Goal: Communication & Community: Share content

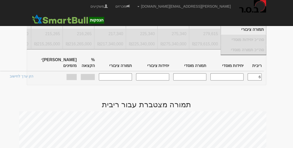
scroll to position [0, -375]
type input "6.250"
type input "180,971"
type input "180,971,000"
type input "223,302"
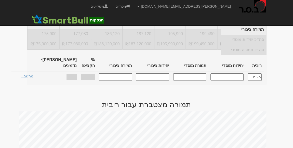
type input "223,302,000"
type input "100%"
type input "28"
type input "6.250"
click at [37, 73] on link "הצעות זוכות >" at bounding box center [23, 76] width 28 height 7
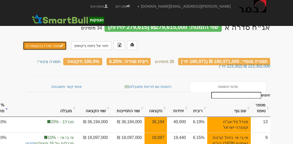
click at [53, 43] on button "סגור מכרז בהקצאה זו" at bounding box center [44, 45] width 43 height 9
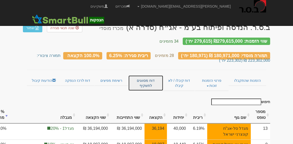
click at [148, 77] on link "דוח מסווגים לתשקיף" at bounding box center [145, 83] width 35 height 16
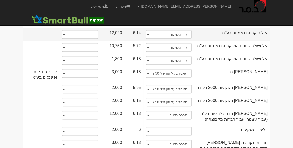
scroll to position [254, 0]
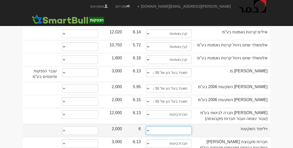
click at [182, 126] on select "תאגיד מסווג חתם / מפיץ חברת ביטוח תאגיד בעל הון של 50 מ׳ ש׳׳ח קופת גמל / קרן פנ…" at bounding box center [169, 130] width 46 height 9
select select "תאגיד בעל הון של 50 מ׳ ש׳׳ח"
click at [146, 126] on select "תאגיד מסווג חתם / מפיץ חברת ביטוח תאגיד בעל הון של 50 מ׳ ש׳׳ח קופת גמל / קרן פנ…" at bounding box center [169, 130] width 46 height 9
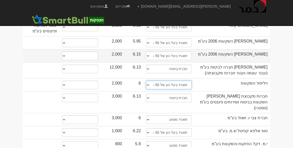
scroll to position [300, 0]
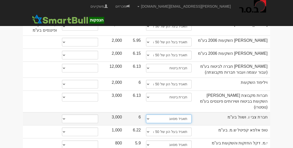
click at [179, 114] on select "תאגיד מסווג חתם / מפיץ חברת ביטוח תאגיד בעל הון של 50 מ׳ ש׳׳ח קופת גמל / קרן פנ…" at bounding box center [169, 118] width 46 height 9
select select "תאגיד בעל הון של 50 מ׳ ש׳׳ח"
click at [146, 114] on select "תאגיד מסווג חתם / מפיץ חברת ביטוח תאגיד בעל הון של 50 מ׳ ש׳׳ח קופת גמל / קרן פנ…" at bounding box center [169, 118] width 46 height 9
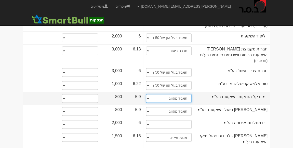
click at [185, 94] on select "תאגיד מסווג חתם / מפיץ חברת ביטוח תאגיד בעל הון של 50 מ׳ ש׳׳ח קופת גמל / קרן פנ…" at bounding box center [169, 98] width 46 height 9
select select "תאגיד בעל הון של 50 מ׳ ש׳׳ח"
click at [146, 94] on select "תאגיד מסווג חתם / מפיץ חברת ביטוח תאגיד בעל הון של 50 מ׳ ש׳׳ח קופת גמל / קרן פנ…" at bounding box center [169, 98] width 46 height 9
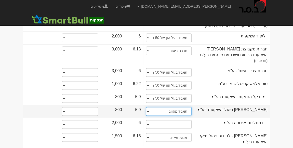
click at [186, 107] on select "תאגיד מסווג חתם / מפיץ חברת ביטוח תאגיד בעל הון של 50 מ׳ ש׳׳ח קופת גמל / קרן פנ…" at bounding box center [169, 111] width 46 height 9
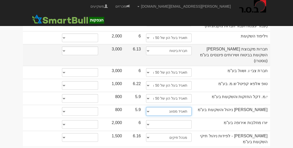
select select "תאגיד בעל הון של 50 מ׳ ש׳׳ח"
click at [146, 107] on select "תאגיד מסווג חתם / מפיץ חברת ביטוח תאגיד בעל הון של 50 מ׳ ש׳׳ח קופת גמל / קרן פנ…" at bounding box center [169, 111] width 46 height 9
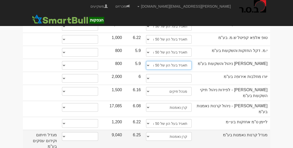
scroll to position [393, 0]
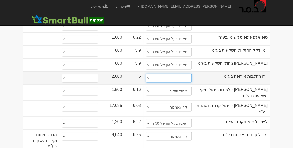
click at [183, 74] on select "תאגיד מסווג חתם / מפיץ חברת ביטוח תאגיד בעל הון של 50 מ׳ ש׳׳ח קופת גמל / קרן פנ…" at bounding box center [169, 78] width 46 height 9
select select "תאגיד בעל הון של 50 מ׳ ש׳׳ח"
click at [146, 74] on select "תאגיד מסווג חתם / מפיץ חברת ביטוח תאגיד בעל הון של 50 מ׳ ש׳׳ח קופת גמל / קרן פנ…" at bounding box center [169, 78] width 46 height 9
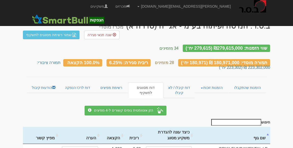
scroll to position [0, 0]
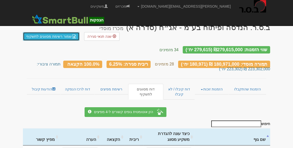
click at [54, 36] on link "שמור רשימת מסווגים לתשקיף" at bounding box center [51, 36] width 56 height 9
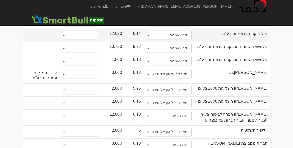
scroll to position [254, 0]
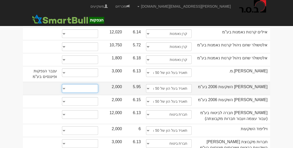
click at [95, 84] on select "* גוף הקשור למפיץ בהנפקה ** בעל עניין בחברה *** בעל שליטה בחברה" at bounding box center [80, 88] width 36 height 9
select select "* גוף הקשור למפיץ בהנפקה"
click at [62, 84] on select "* גוף הקשור למפיץ בהנפקה ** בעל עניין בחברה *** בעל שליטה בחברה" at bounding box center [80, 88] width 36 height 9
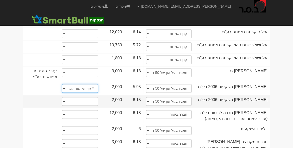
select select "* גוף הקשור למפיץ בהנפקה"
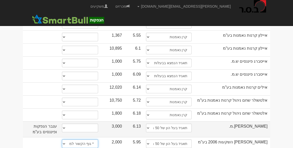
scroll to position [162, 0]
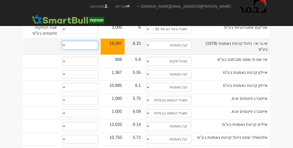
click at [86, 41] on select "* גוף הקשור למפיץ בהנפקה ** בעל עניין בחברה *** בעל שליטה בחברה" at bounding box center [80, 45] width 36 height 9
select select "* גוף הקשור למפיץ בהנפקה"
click at [62, 41] on select "* גוף הקשור למפיץ בהנפקה ** בעל עניין בחברה *** בעל שליטה בחברה" at bounding box center [80, 45] width 36 height 9
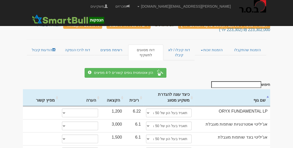
scroll to position [0, 0]
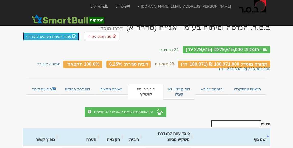
click at [47, 35] on link "שמור רשימת מסווגים לתשקיף" at bounding box center [51, 36] width 56 height 9
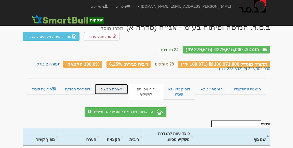
click at [117, 85] on link "רשימת מפיצים" at bounding box center [111, 89] width 34 height 11
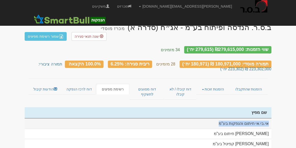
drag, startPoint x: 269, startPoint y: 110, endPoint x: 213, endPoint y: 111, distance: 55.5
click at [213, 118] on td "אי.בי.אי חיתום והנפקות בע"מ" at bounding box center [148, 123] width 247 height 10
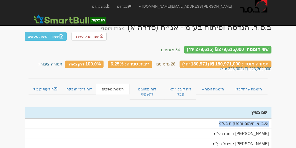
copy td "אי.בי.אי חיתום והנפקות בע"מ"
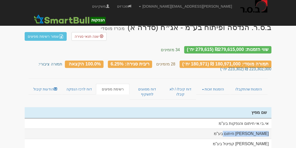
drag, startPoint x: 268, startPoint y: 120, endPoint x: 226, endPoint y: 122, distance: 42.5
click at [226, 128] on td "[PERSON_NAME] חיתום בע"מ" at bounding box center [148, 133] width 247 height 10
copy td "[PERSON_NAME] חיתום בע"מ"
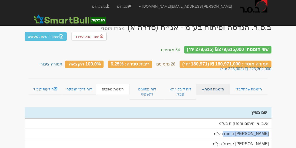
click at [219, 84] on link "הזמנות זוכות" at bounding box center [213, 89] width 34 height 11
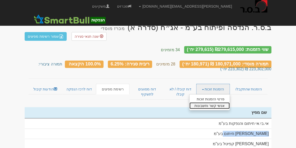
click at [217, 102] on link "אנשי קשר וחשבונות" at bounding box center [210, 105] width 40 height 7
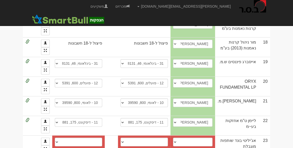
scroll to position [347, 0]
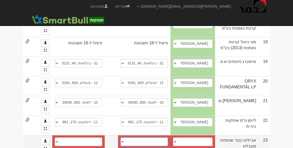
click at [160, 137] on select "פועלים (12), 600, 528573 בינלאומי (31), 46, 939175 הבנק הבינלאומי הראשון (חבר ב…" at bounding box center [143, 141] width 47 height 9
click at [195, 137] on select "טל גרא, 054-2406800, talg@agilityfund.co.il טל גרא, 054-240-6800, talg@agilityf…" at bounding box center [192, 141] width 39 height 9
select select "6845ab00a6dfdf312f1fb6a8"
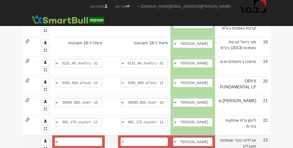
click at [188, 137] on select "טל גרא, 054-2406800, talg@agilityfund.co.il טל גרא, 054-240-6800, talg@agilityf…" at bounding box center [192, 141] width 39 height 9
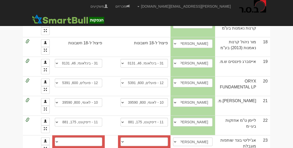
select select "688b7bf9ec18a4a7408f3abf"
select select "new_contact"
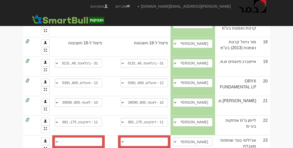
select select
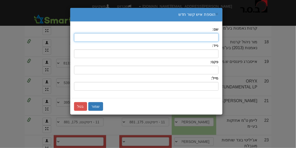
click at [210, 36] on input "text" at bounding box center [146, 37] width 144 height 9
type input "מאיר מזוז"
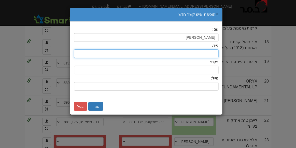
click at [210, 53] on input "text" at bounding box center [146, 53] width 144 height 9
type input "052-3601975"
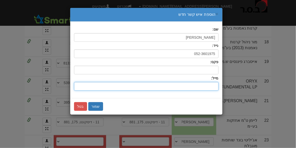
click at [217, 85] on input "שם:" at bounding box center [146, 86] width 144 height 9
type input "[EMAIL_ADDRESS][DOMAIN_NAME]"
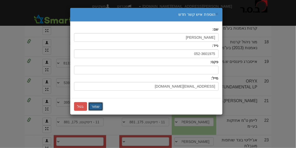
click at [98, 105] on button "שמור" at bounding box center [95, 106] width 15 height 9
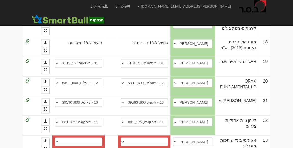
select select "new_contact"
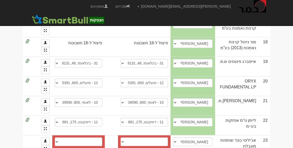
select select
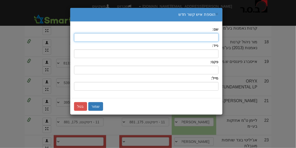
click at [206, 38] on input "text" at bounding box center [146, 37] width 144 height 9
type input "n"
click at [208, 37] on input "text" at bounding box center [146, 37] width 144 height 9
type input "מאיר מזוז"
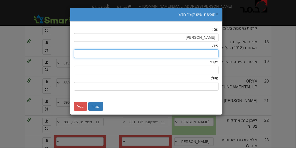
click at [213, 54] on input "text" at bounding box center [146, 53] width 144 height 9
type input "052-3601975"
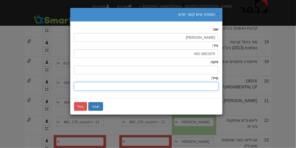
click at [216, 85] on input "שם:" at bounding box center [146, 86] width 144 height 9
type input "m"
type input "[EMAIL_ADDRESS][DOMAIN_NAME]"
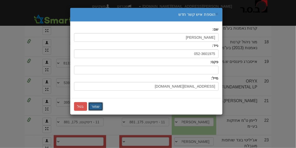
click at [91, 106] on button "שמור" at bounding box center [95, 106] width 15 height 9
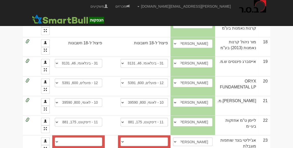
select select "new_contact"
select select
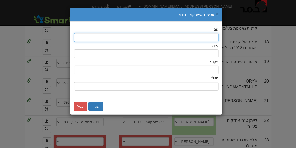
click at [213, 36] on input "text" at bounding box center [146, 37] width 144 height 9
type input "H"
type input "יוסי ויליגר"
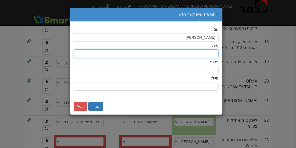
click at [207, 53] on input "text" at bounding box center [146, 53] width 144 height 9
type input "054-4336489"
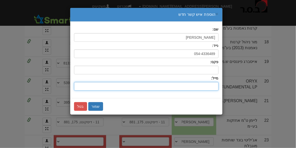
click at [211, 84] on input "שם:" at bounding box center [146, 86] width 144 height 9
type input "[EMAIL_ADDRESS][DOMAIN_NAME]"
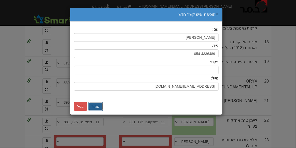
click at [96, 103] on button "שמור" at bounding box center [95, 106] width 15 height 9
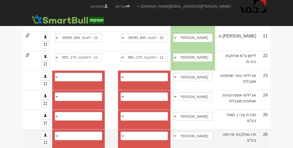
scroll to position [416, 0]
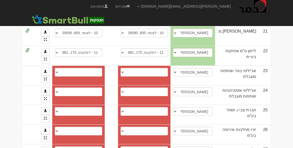
select select "new_contact"
select select
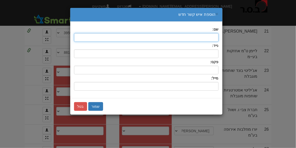
click at [212, 38] on input "text" at bounding box center [146, 37] width 144 height 9
type input "h"
type input "יוסי וילי"
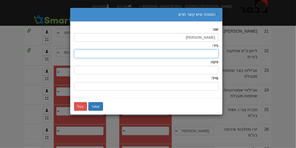
click at [217, 55] on input "text" at bounding box center [146, 53] width 144 height 9
type input "054-4336489"
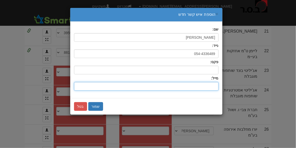
click at [213, 85] on input "שם:" at bounding box center [146, 86] width 144 height 9
paste input "[EMAIL_ADDRESS][DOMAIN_NAME]"
type input "[EMAIL_ADDRESS][DOMAIN_NAME]"
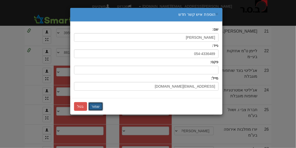
click at [97, 105] on button "שמור" at bounding box center [95, 106] width 15 height 9
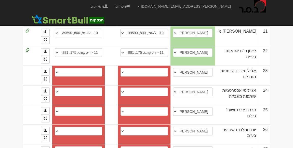
select select "579f3f1756a01f11008b08e4"
select select "605243053b2c0e00049a3e85"
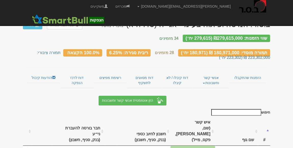
scroll to position [0, 0]
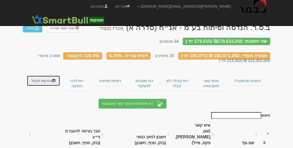
click at [40, 76] on link "הודעות קיבול" at bounding box center [43, 80] width 33 height 11
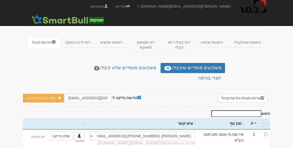
scroll to position [69, 0]
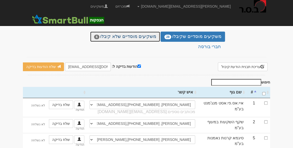
click at [139, 32] on link "משקיעים מוסדיים שלא קיבלו 6" at bounding box center [125, 37] width 70 height 10
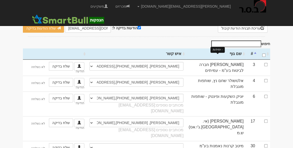
scroll to position [109, 0]
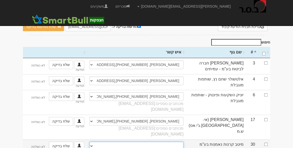
click at [171, 141] on select "[PERSON_NAME], 052-3097272, [EMAIL_ADDRESS][DOMAIN_NAME] [PERSON_NAME], [EMAIL_…" at bounding box center [136, 145] width 94 height 9
click at [179, 141] on select "[PERSON_NAME], 052-3097272, [EMAIL_ADDRESS][DOMAIN_NAME] [PERSON_NAME], [EMAIL_…" at bounding box center [136, 145] width 94 height 9
select select "68c96fd5b489b03484ab235b"
click at [89, 141] on select "[PERSON_NAME], 052-3097272, [EMAIL_ADDRESS][DOMAIN_NAME] [PERSON_NAME], [EMAIL_…" at bounding box center [136, 145] width 94 height 9
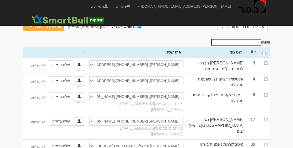
select select "5aa237b590adbb0004924a5c"
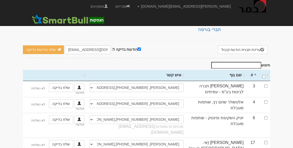
scroll to position [17, 0]
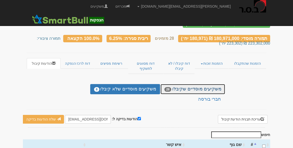
click at [211, 84] on link "משקיעים מוסדיים שקיבלו 28" at bounding box center [192, 89] width 64 height 10
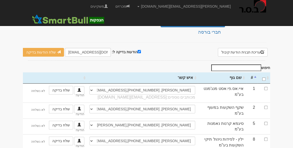
scroll to position [92, 0]
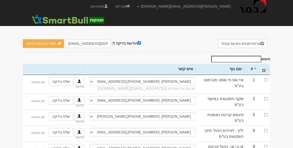
click at [263, 69] on input "\a : activate to sort column ascending" at bounding box center [263, 70] width 3 height 3
checkbox input "true"
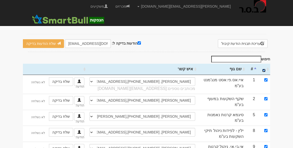
checkbox input "true"
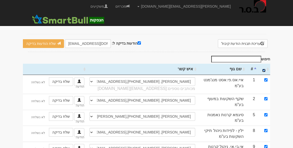
checkbox input "true"
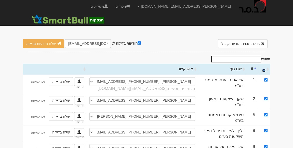
checkbox input "true"
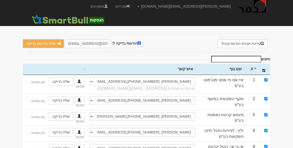
checkbox input "true"
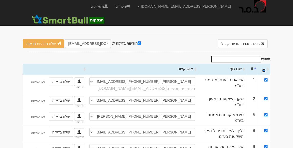
checkbox input "true"
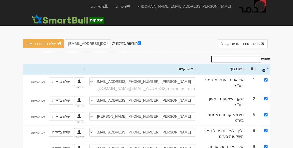
click at [264, 64] on th "\a : activate to sort column descending" at bounding box center [263, 69] width 12 height 11
click at [263, 69] on input "\a : activate to sort column ascending" at bounding box center [263, 70] width 3 height 3
checkbox input "false"
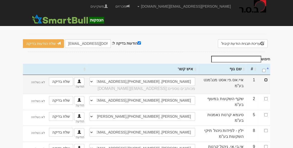
click at [266, 78] on input "checkbox" at bounding box center [265, 79] width 3 height 3
checkbox input "true"
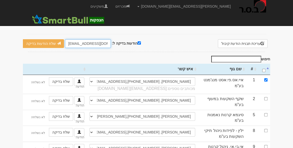
drag, startPoint x: 66, startPoint y: 38, endPoint x: 76, endPoint y: 39, distance: 10.0
click at [76, 39] on input "[EMAIL_ADDRESS][DOMAIN_NAME]" at bounding box center [88, 43] width 46 height 9
type input "[PERSON_NAME][EMAIL_ADDRESS][DOMAIN_NAME]"
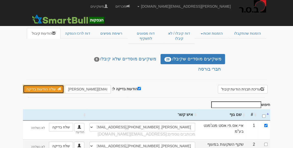
scroll to position [46, 0]
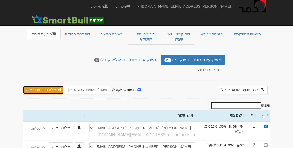
click at [49, 85] on link "שלח הודעות בדיקה" at bounding box center [43, 89] width 41 height 9
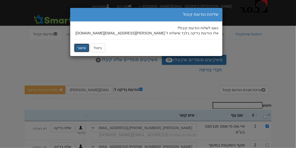
click at [83, 48] on button "אישור" at bounding box center [81, 47] width 15 height 9
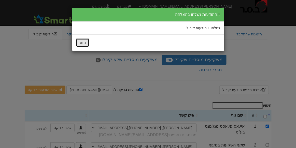
click at [86, 40] on button "סגור" at bounding box center [82, 42] width 13 height 9
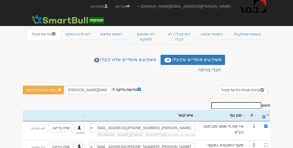
click at [265, 115] on input "\a : activate to sort column descending" at bounding box center [263, 116] width 3 height 3
checkbox input "true"
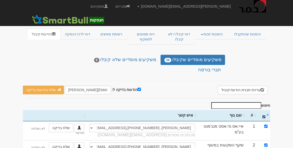
checkbox input "true"
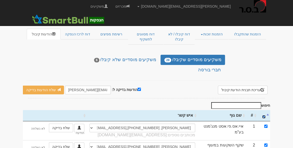
checkbox input "true"
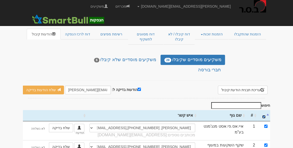
checkbox input "true"
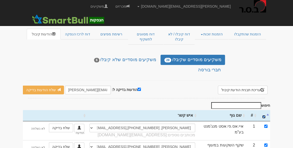
checkbox input "true"
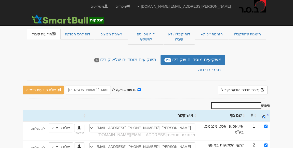
checkbox input "true"
click at [137, 88] on input "הודעות בדיקה ל:" at bounding box center [138, 89] width 3 height 3
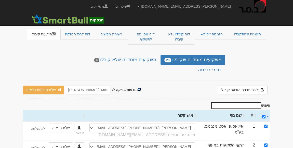
checkbox input "false"
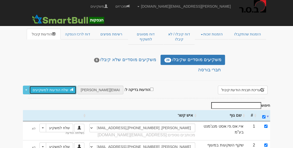
click at [47, 86] on link "שלח הודעות למשקיעים" at bounding box center [52, 89] width 47 height 9
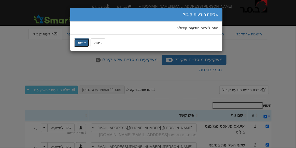
click at [84, 42] on button "אישור" at bounding box center [81, 42] width 15 height 9
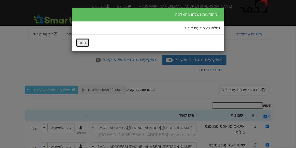
click at [84, 43] on button "סגור" at bounding box center [82, 42] width 13 height 9
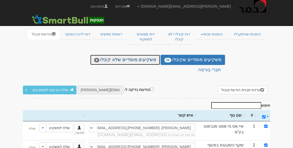
click at [147, 55] on link "משקיעים מוסדיים שלא קיבלו 6" at bounding box center [125, 60] width 70 height 10
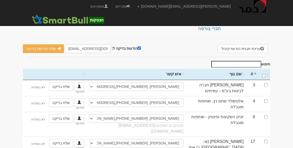
scroll to position [92, 0]
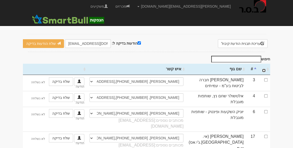
click at [263, 64] on th "\a : activate to sort column ascending" at bounding box center [263, 69] width 12 height 11
click at [137, 41] on input "הודעות בדיקה ל:" at bounding box center [138, 42] width 3 height 3
checkbox input "false"
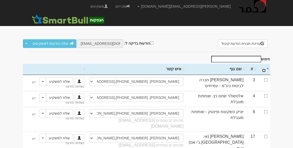
click at [263, 69] on input "\a : activate to sort column descending" at bounding box center [263, 70] width 3 height 3
checkbox input "true"
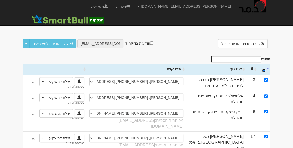
checkbox input "true"
click at [56, 39] on link "שלח הודעות למשקיעים" at bounding box center [52, 43] width 47 height 9
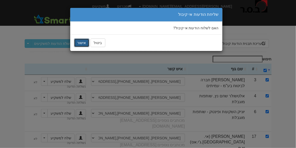
click at [79, 43] on button "אישור" at bounding box center [81, 42] width 15 height 9
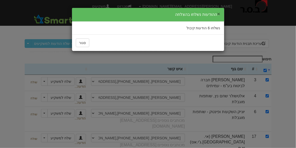
click at [220, 12] on button "×" at bounding box center [218, 13] width 3 height 5
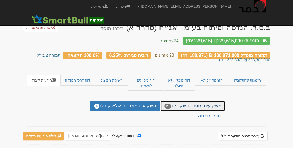
click at [184, 101] on link "משקיעים מוסדיים שקיבלו 28" at bounding box center [192, 106] width 64 height 10
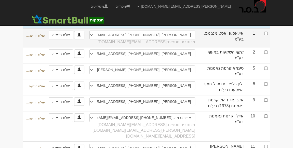
scroll to position [92, 0]
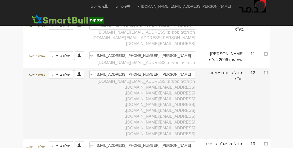
scroll to position [92, 0]
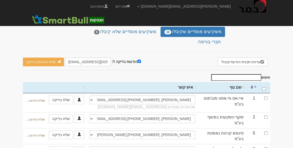
scroll to position [69, 0]
